Goal: Check status: Check status

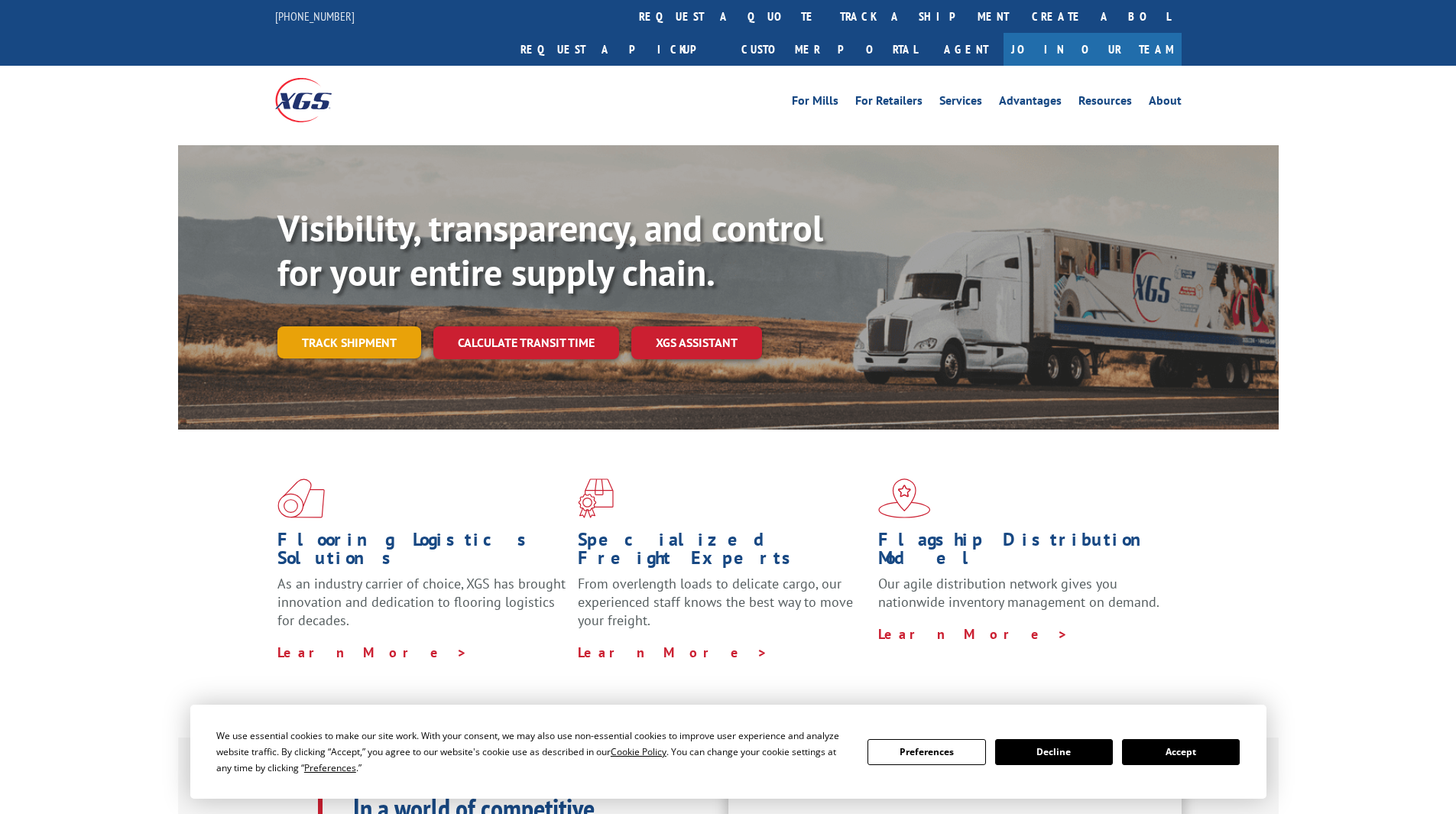
click at [375, 326] on link "Track shipment" at bounding box center [349, 342] width 144 height 32
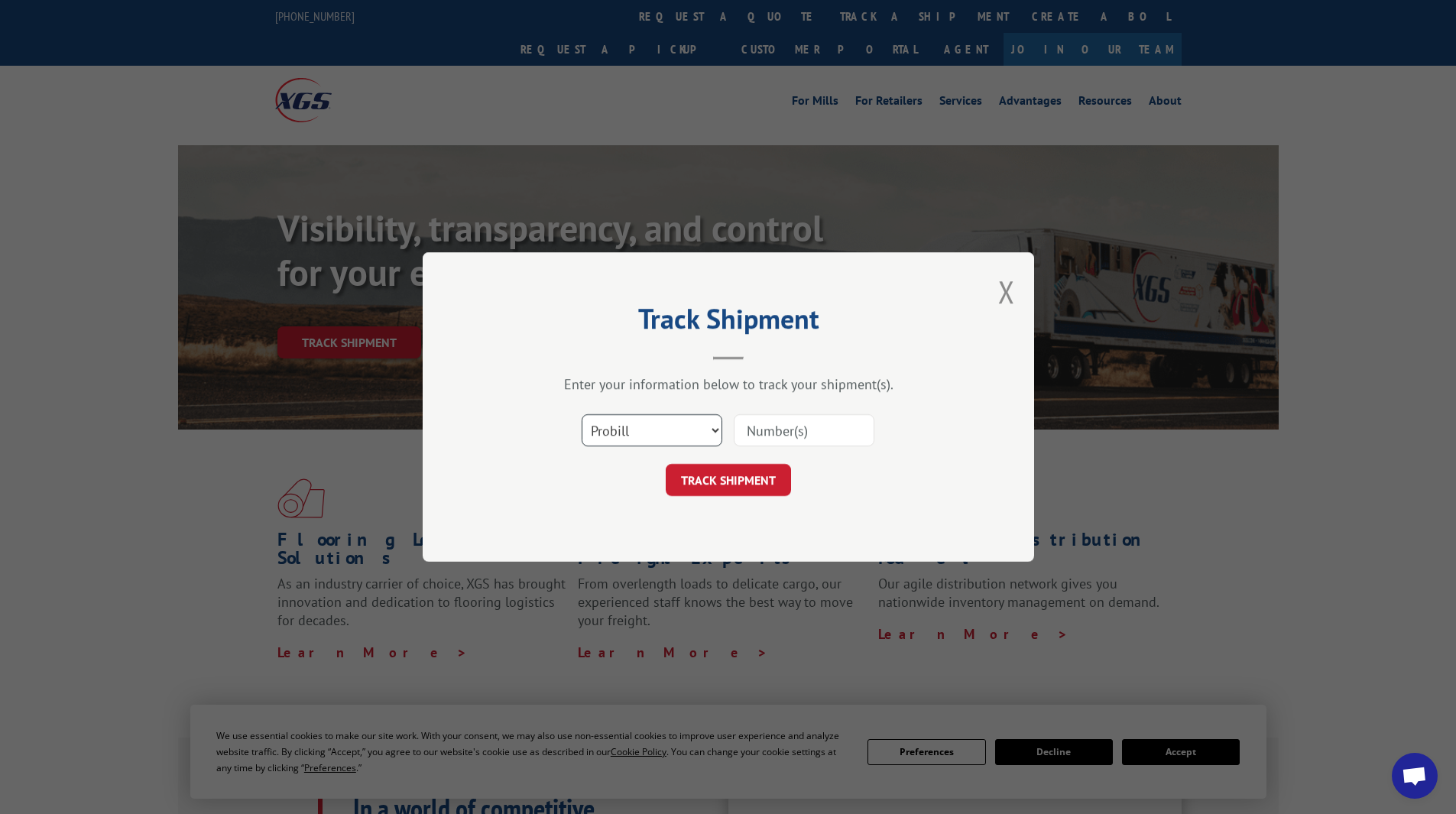
click at [712, 435] on select "Select category... Probill BOL PO" at bounding box center [652, 431] width 140 height 32
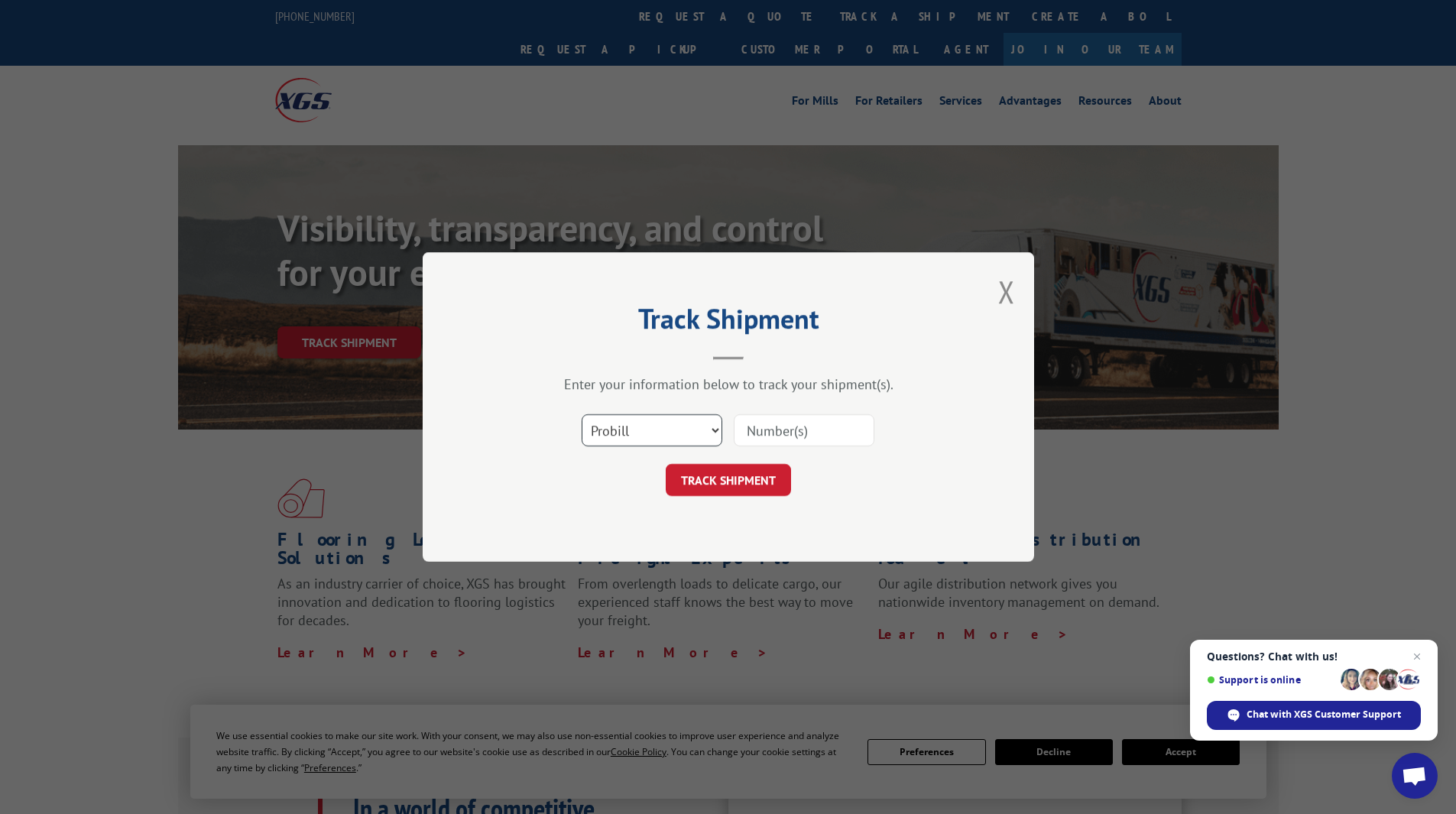
select select "bol"
click at [582, 415] on select "Select category... Probill BOL PO" at bounding box center [652, 431] width 140 height 32
click at [807, 433] on input at bounding box center [803, 431] width 140 height 32
paste input "64476114"
type input "64476114"
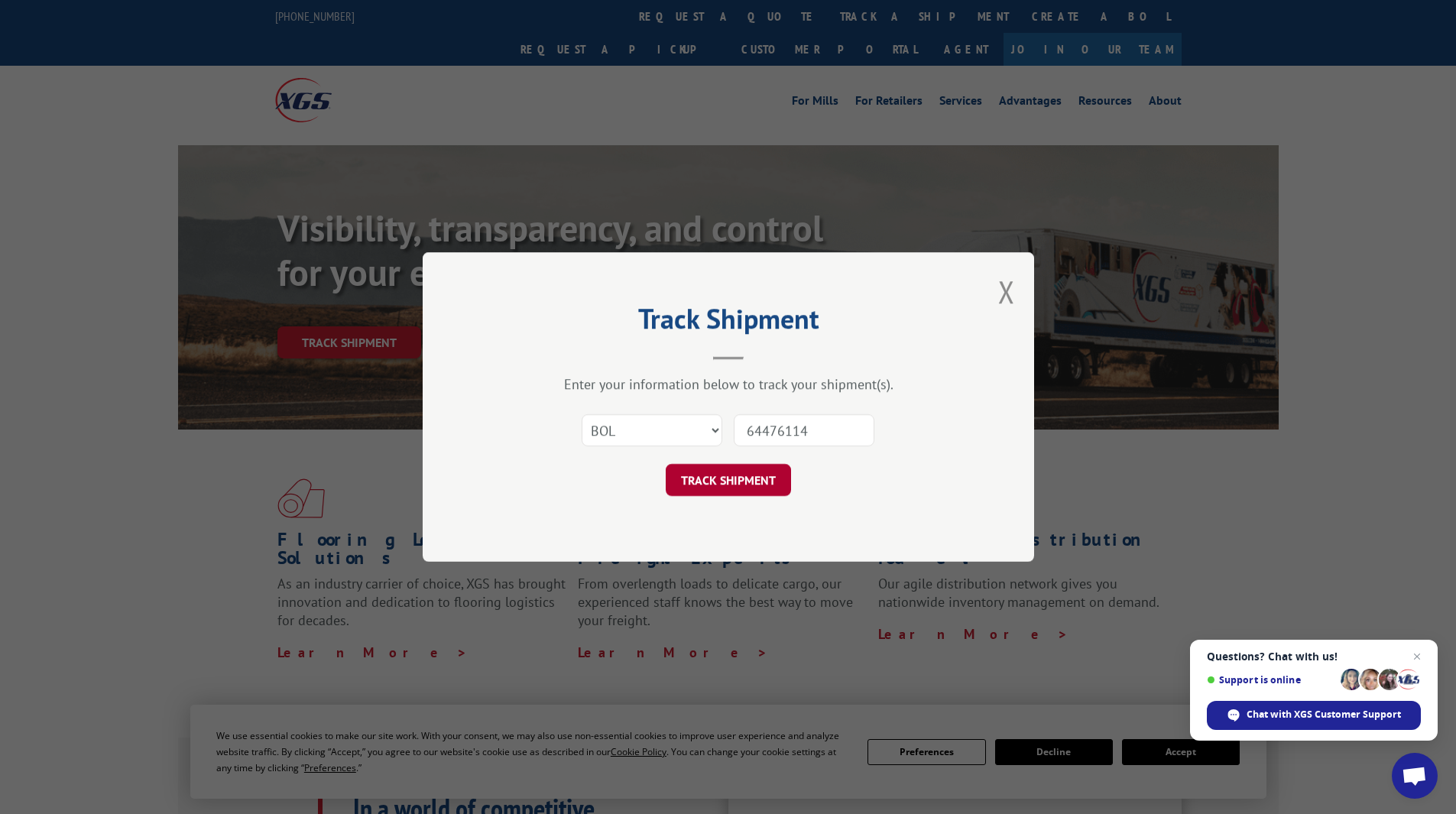
click at [743, 479] on button "TRACK SHIPMENT" at bounding box center [728, 480] width 125 height 32
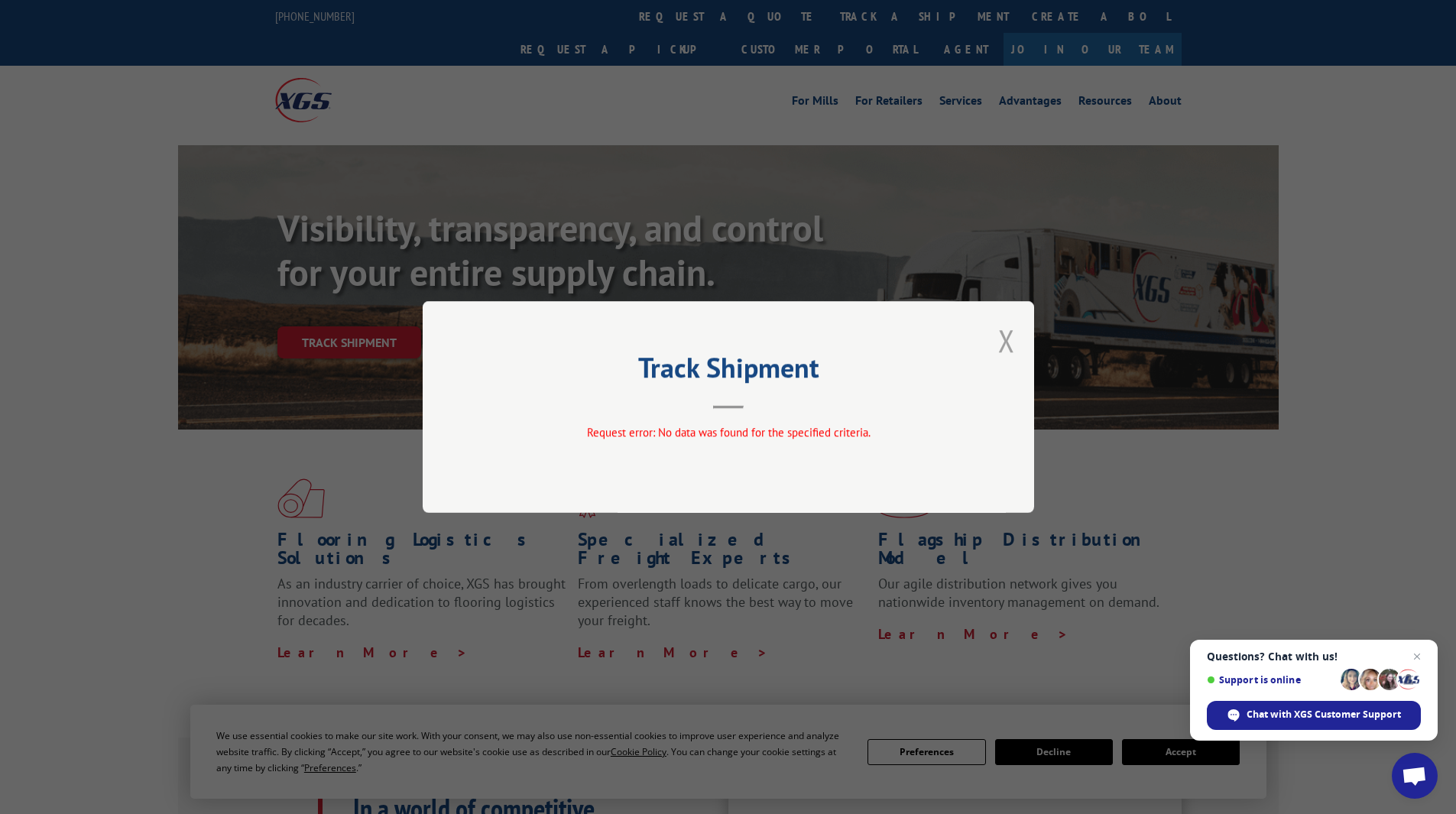
click at [1002, 353] on button "Close modal" at bounding box center [1007, 341] width 17 height 40
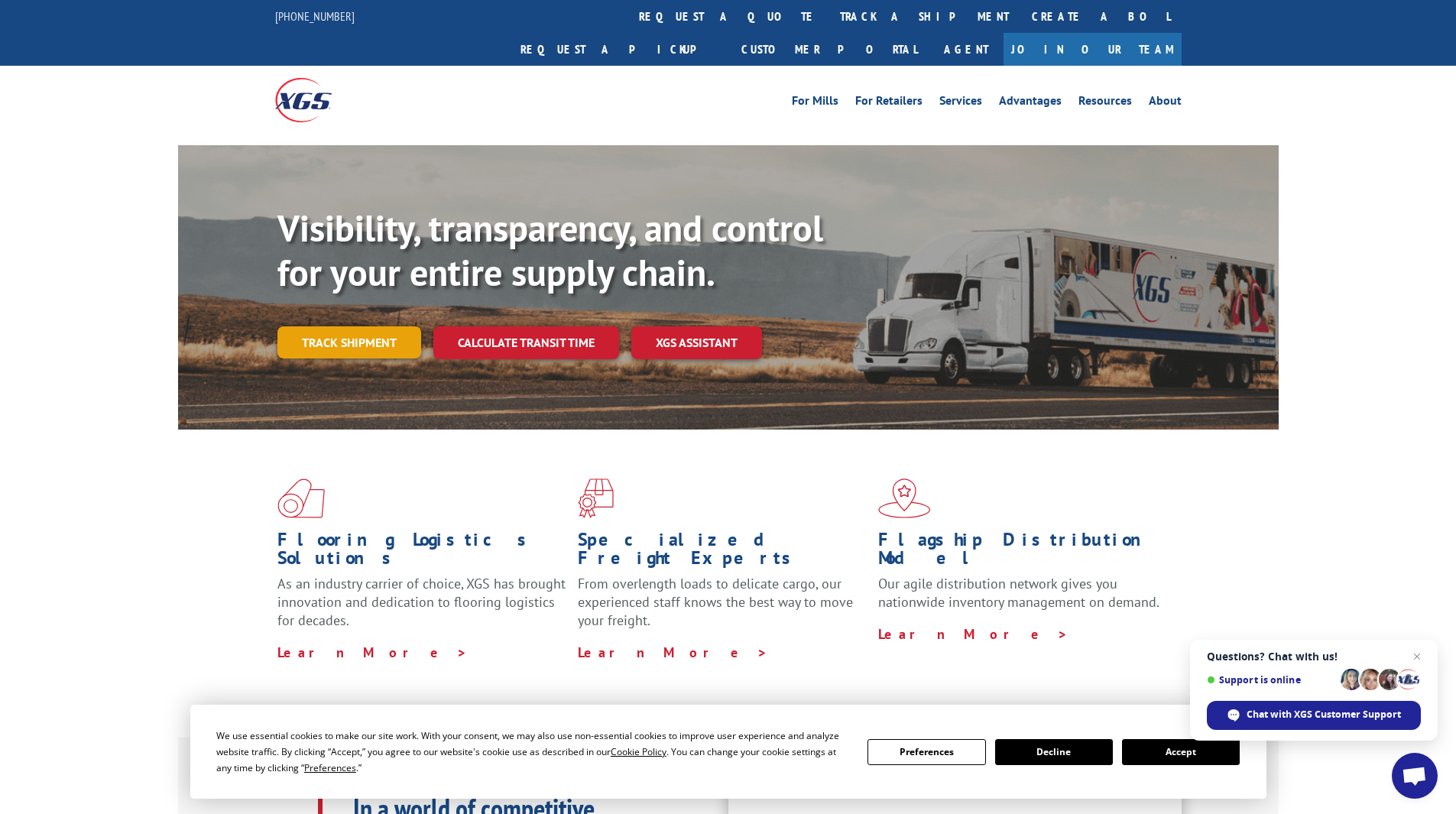
click at [390, 326] on link "Track shipment" at bounding box center [349, 342] width 144 height 32
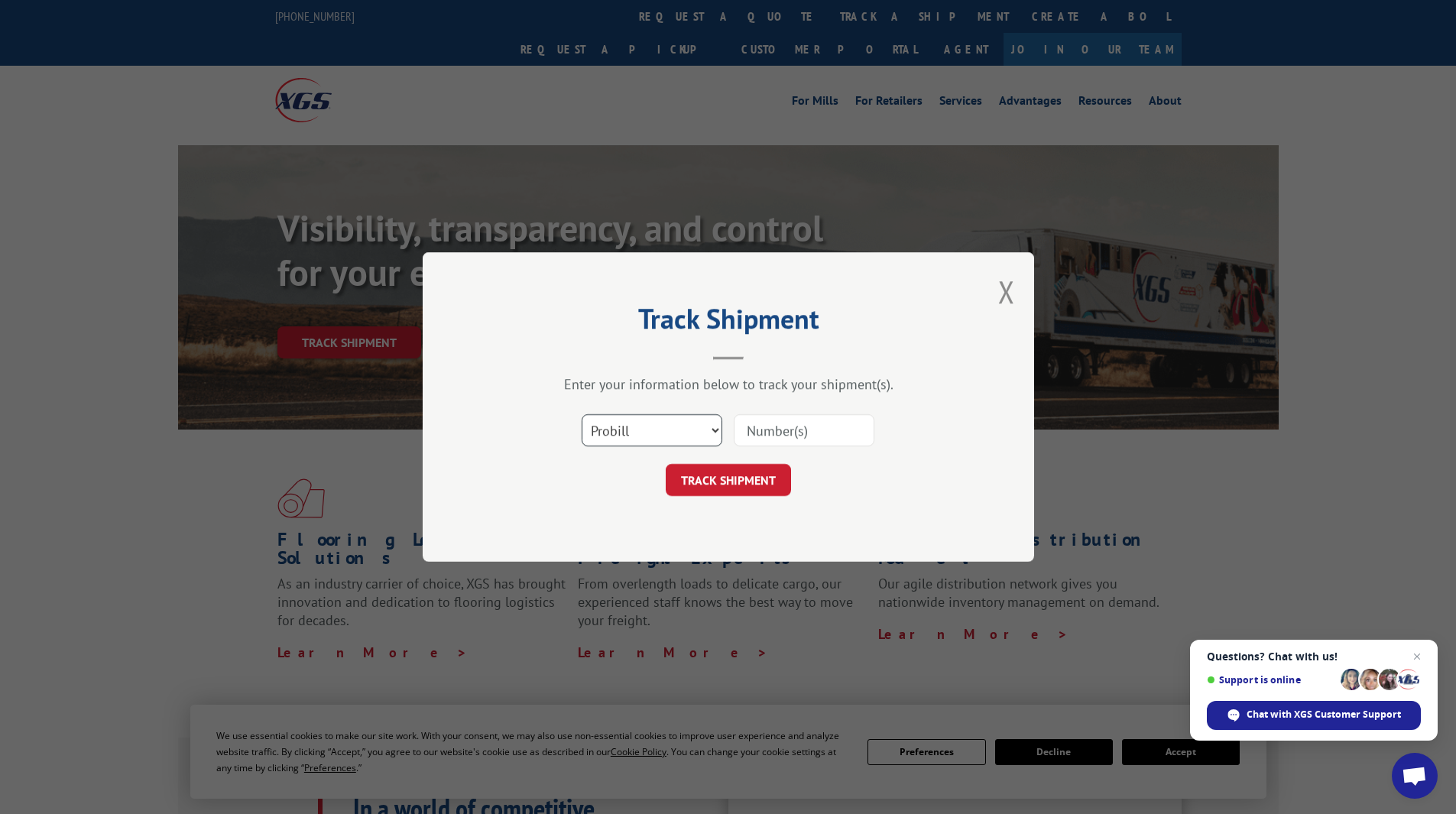
click at [645, 426] on select "Select category... Probill BOL PO" at bounding box center [652, 431] width 140 height 32
click at [580, 371] on div "Track Shipment Enter your information below to track your shipment(s). Select c…" at bounding box center [728, 407] width 612 height 309
